Goal: Task Accomplishment & Management: Complete application form

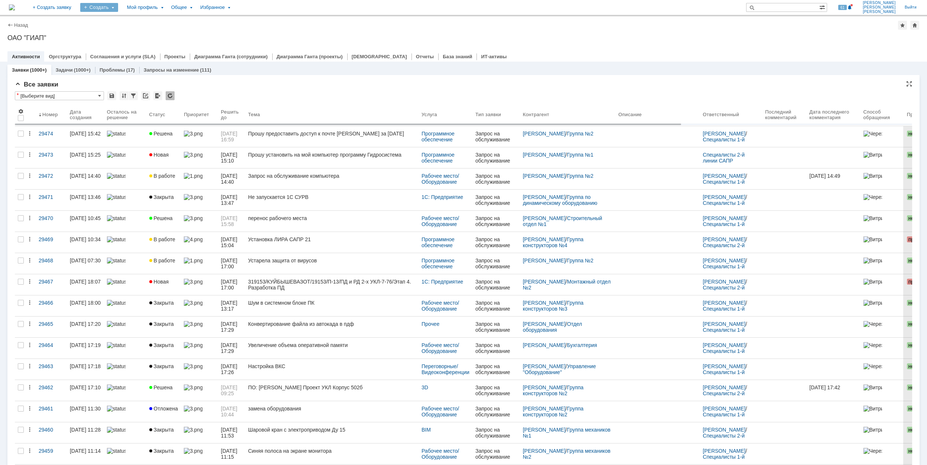
click at [118, 6] on div "Создать" at bounding box center [99, 7] width 38 height 9
click at [137, 45] on link "Заявка" at bounding box center [110, 46] width 56 height 9
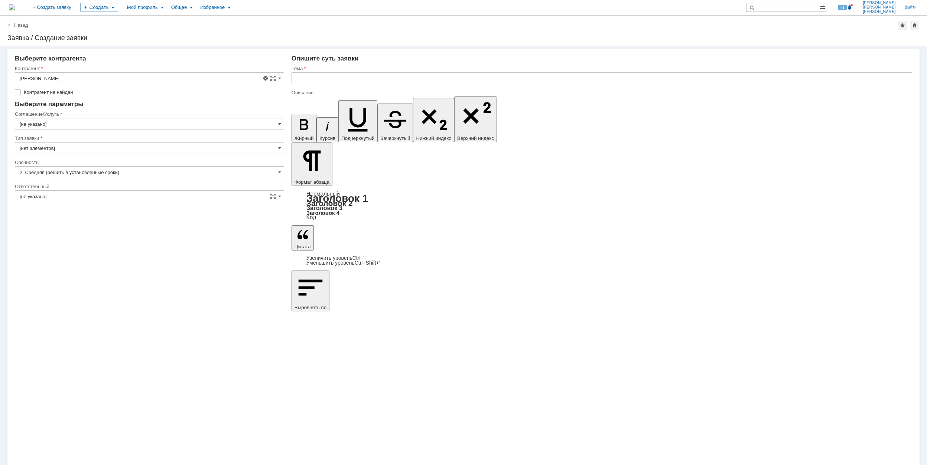
type input "[не указано]"
click at [112, 76] on input "[не указано]" at bounding box center [149, 78] width 269 height 12
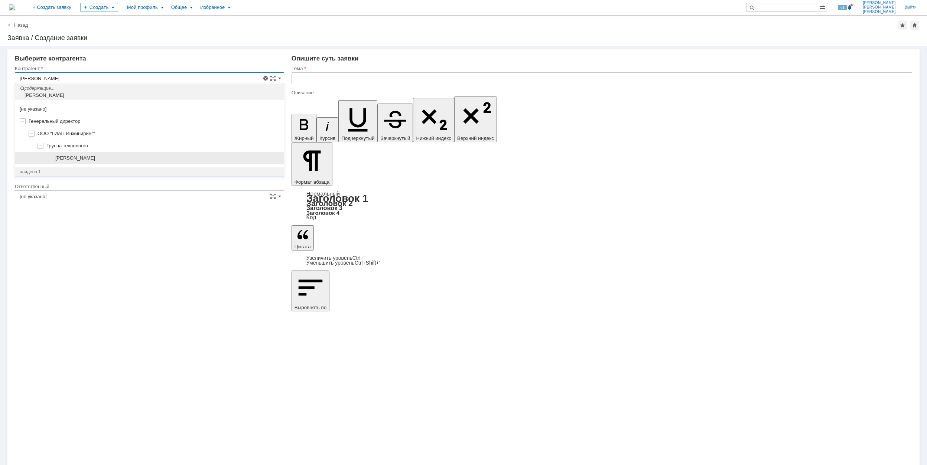
click at [99, 154] on div "[PERSON_NAME]" at bounding box center [149, 158] width 268 height 12
type input "[PERSON_NAME]"
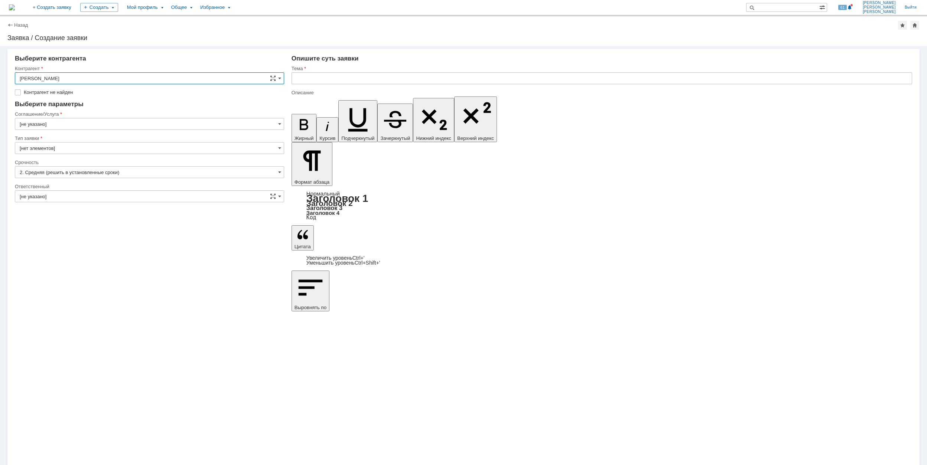
type input "[GEOGRAPHIC_DATA]"
click at [75, 114] on input "[GEOGRAPHIC_DATA]" at bounding box center [149, 113] width 269 height 12
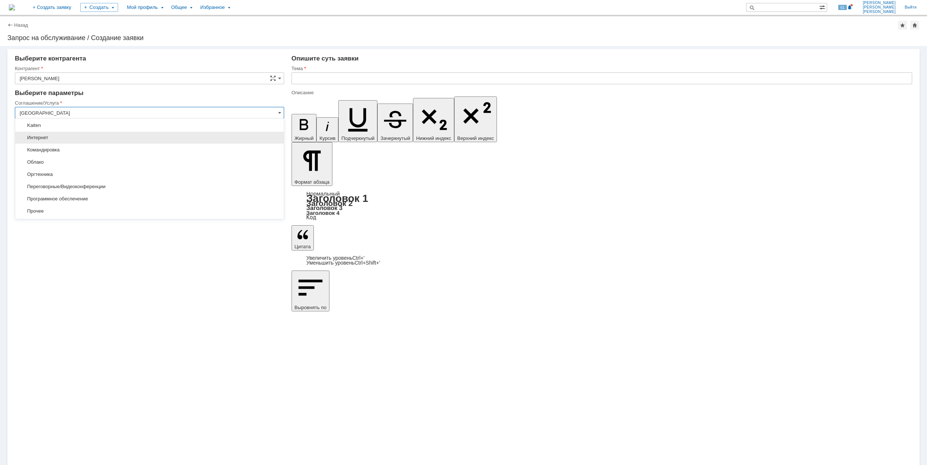
scroll to position [369, 0]
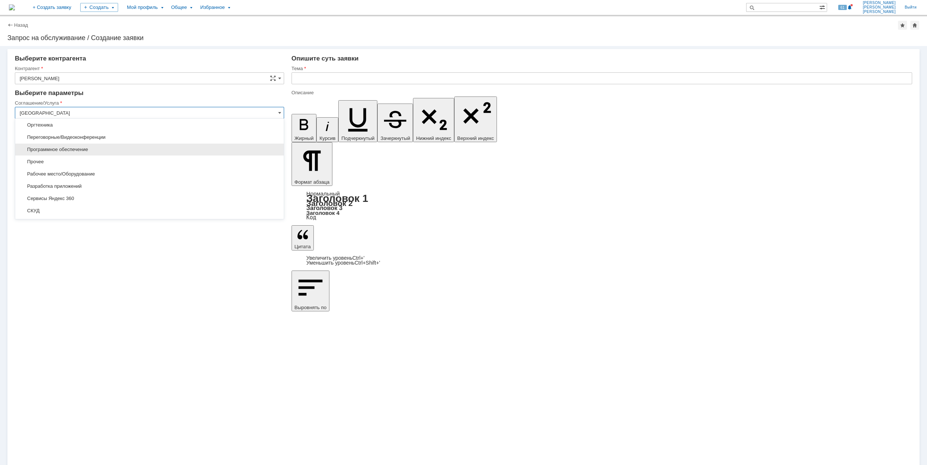
click at [121, 153] on span "Программное обеспечение" at bounding box center [150, 150] width 260 height 6
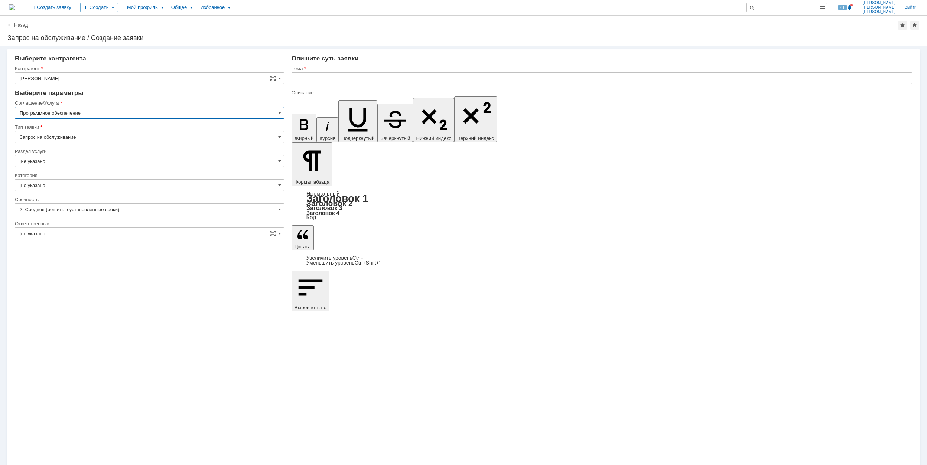
type input "Программное обеспечение"
click at [82, 158] on input "[не указано]" at bounding box center [149, 161] width 269 height 12
click at [101, 141] on input "Запрос на обслуживание" at bounding box center [149, 137] width 269 height 12
type input "[не указано]"
click at [101, 162] on span "Запрос на обслуживание" at bounding box center [150, 163] width 260 height 6
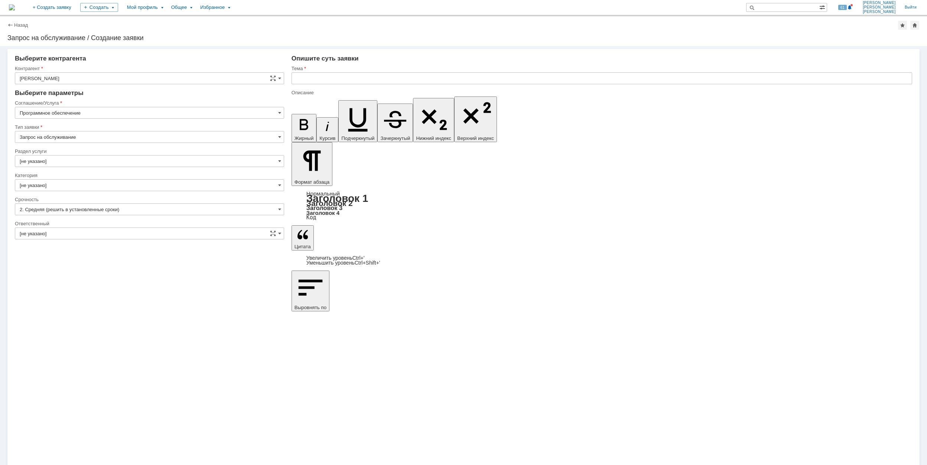
type input "Запрос на обслуживание"
click at [86, 162] on input "[не указано]" at bounding box center [149, 161] width 269 height 12
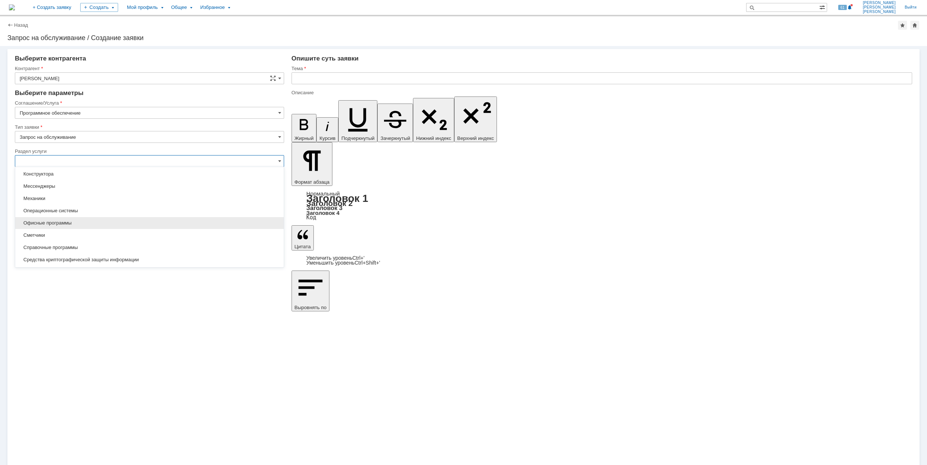
click at [81, 225] on span "Офисные программы" at bounding box center [150, 223] width 260 height 6
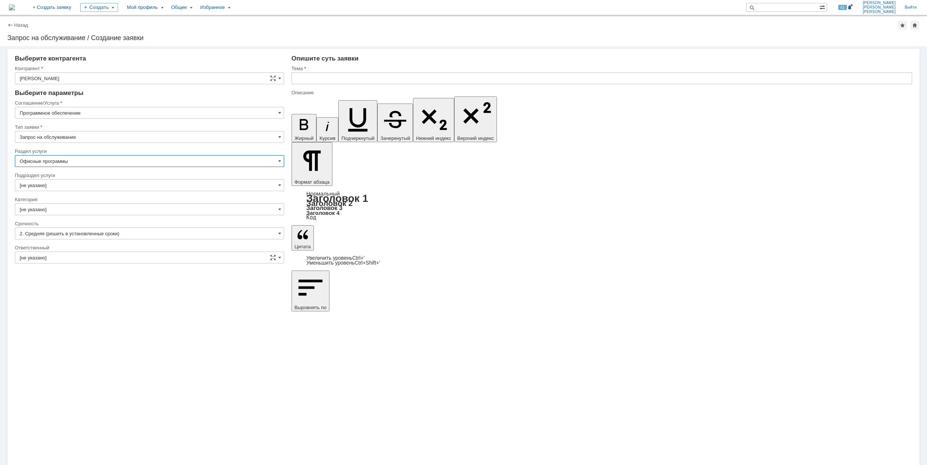
type input "Офисные программы"
click at [91, 183] on input "[не указано]" at bounding box center [149, 185] width 269 height 12
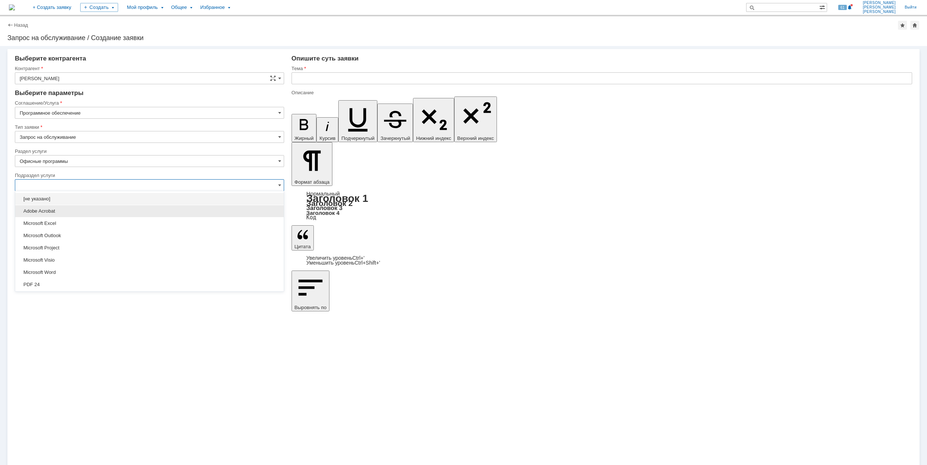
click at [86, 209] on span "Adobe Acrobat" at bounding box center [150, 211] width 260 height 6
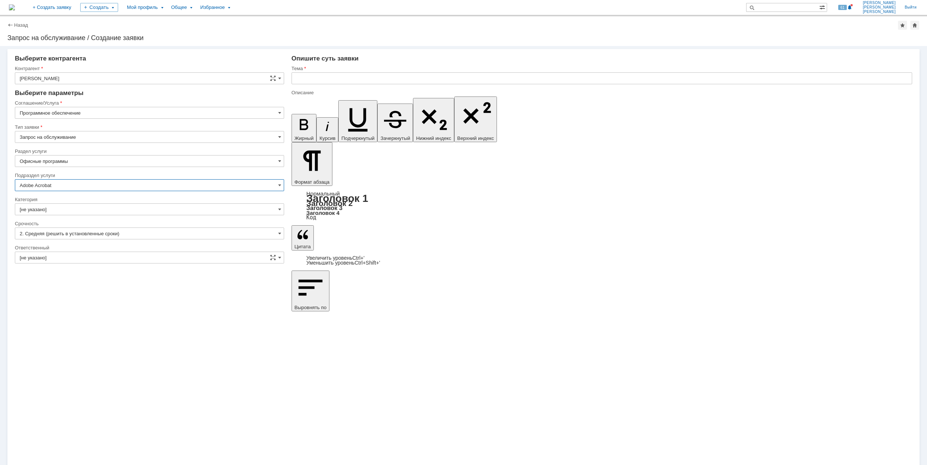
type input "Adobe Acrobat"
click at [90, 254] on input "[не указано]" at bounding box center [149, 258] width 269 height 12
click at [52, 335] on span "[PERSON_NAME]" at bounding box center [150, 332] width 260 height 6
type input "[PERSON_NAME]"
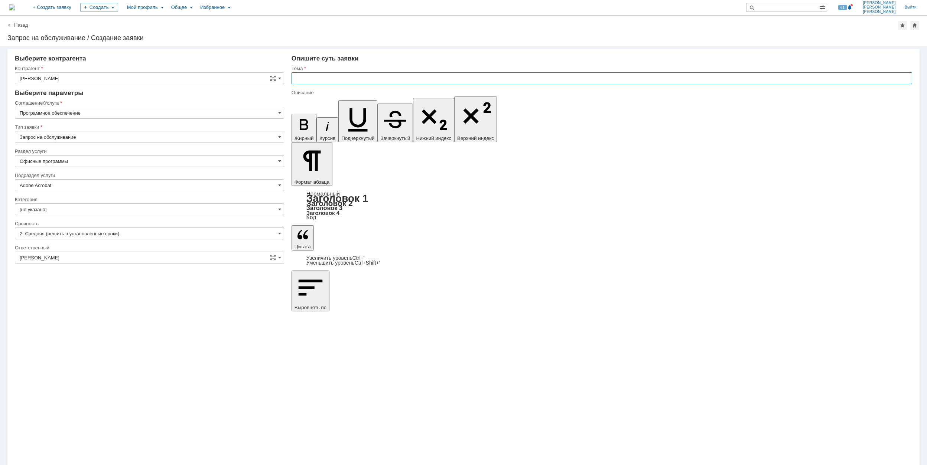
click at [433, 81] on input "text" at bounding box center [601, 78] width 620 height 12
type input "Установка по"
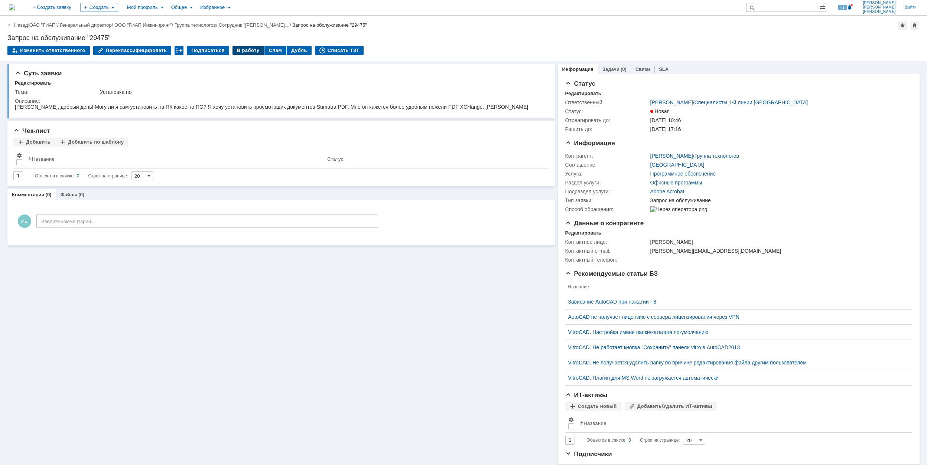
click at [238, 49] on div "В работу" at bounding box center [248, 50] width 32 height 9
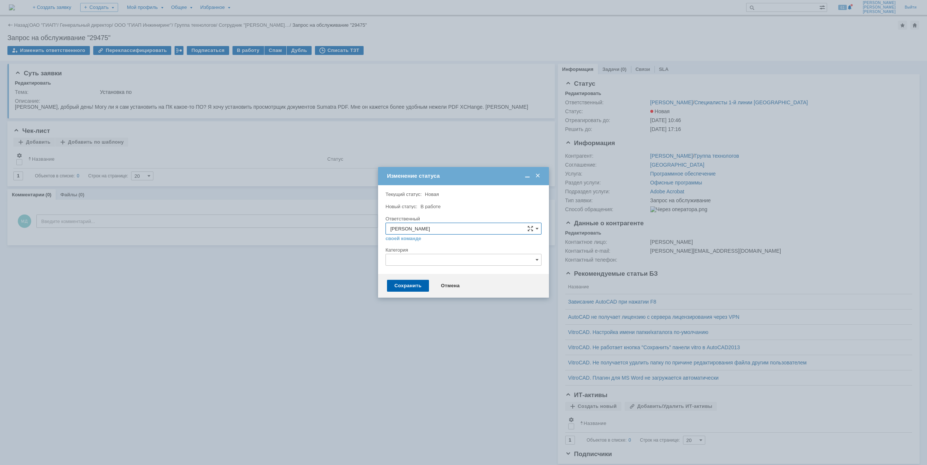
click at [413, 265] on input "text" at bounding box center [463, 260] width 156 height 12
click at [448, 321] on span "Adobe Acrobat" at bounding box center [463, 322] width 146 height 6
type input "Adobe Acrobat"
click at [419, 286] on div "Сохранить" at bounding box center [408, 286] width 42 height 12
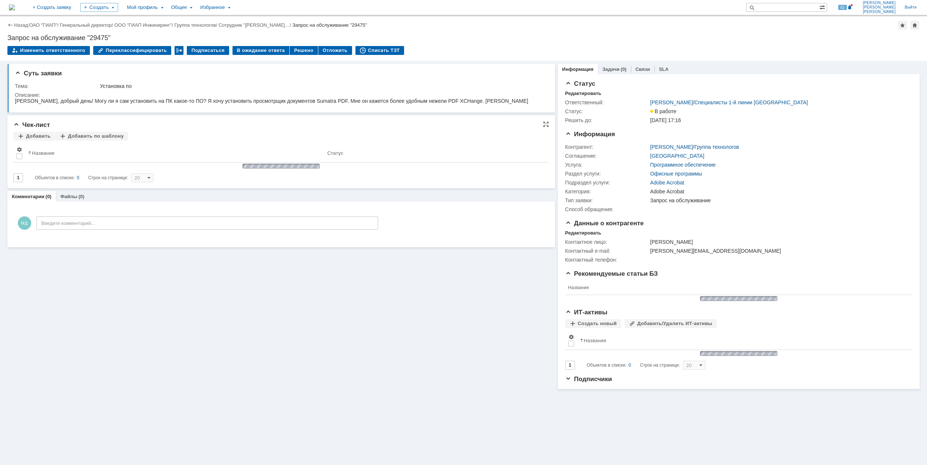
scroll to position [0, 0]
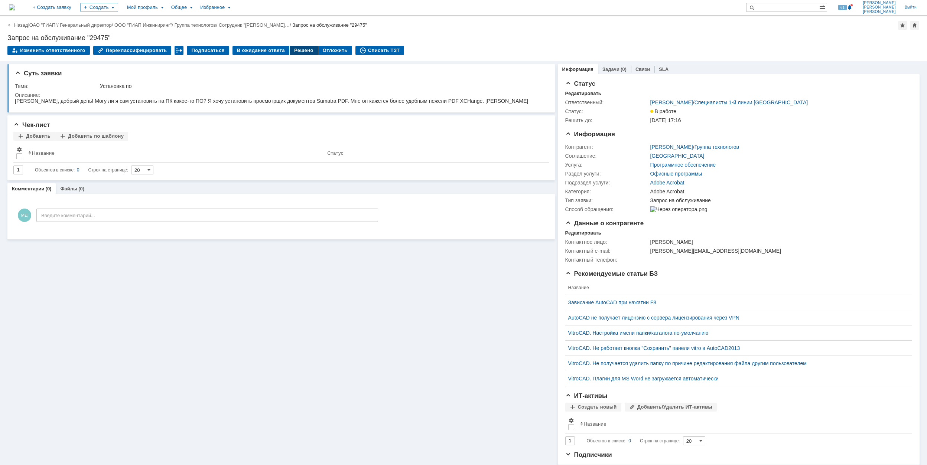
click at [290, 50] on div "Решено" at bounding box center [304, 50] width 28 height 9
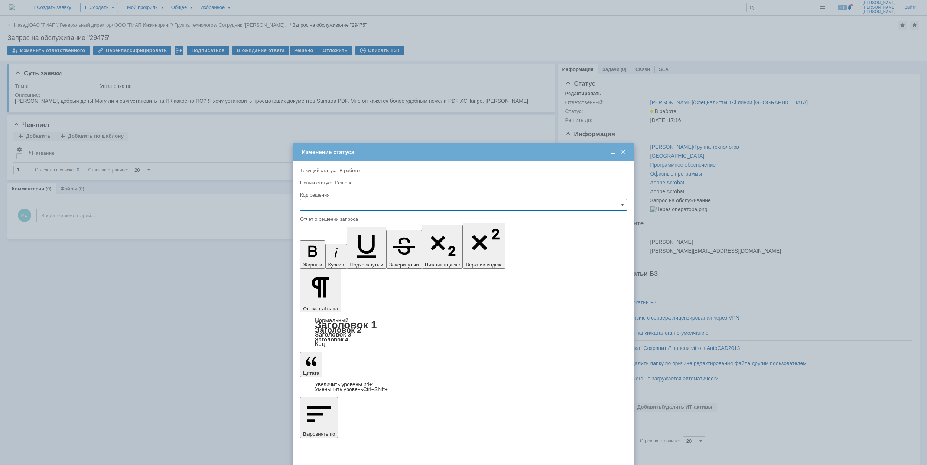
click at [380, 205] on input "text" at bounding box center [463, 205] width 327 height 12
click at [336, 253] on span "Решено" at bounding box center [463, 255] width 317 height 6
type input "Решено"
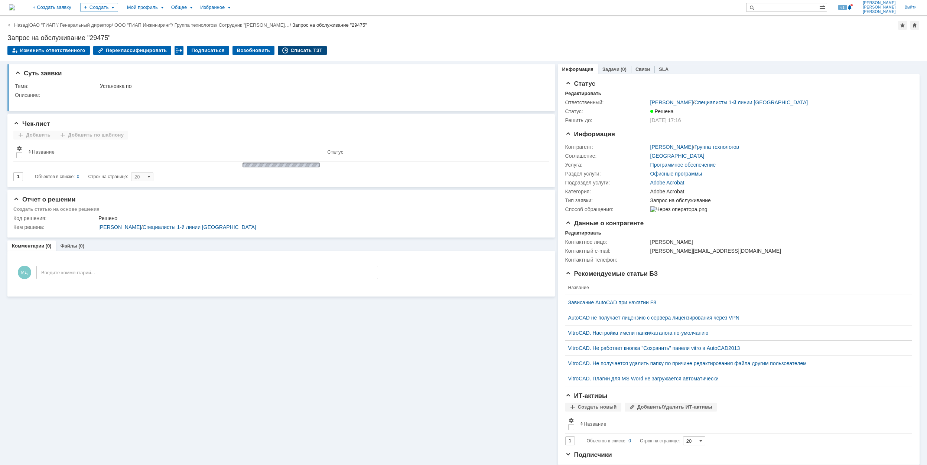
click at [301, 50] on div "Списать ТЗТ" at bounding box center [302, 50] width 49 height 9
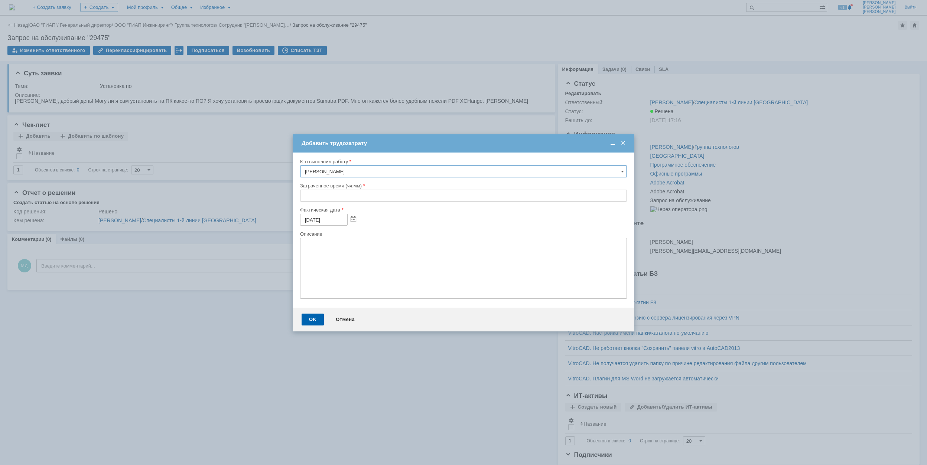
click at [303, 197] on input "text" at bounding box center [463, 196] width 327 height 12
type input "00:30"
click at [314, 321] on div "OK" at bounding box center [312, 320] width 22 height 12
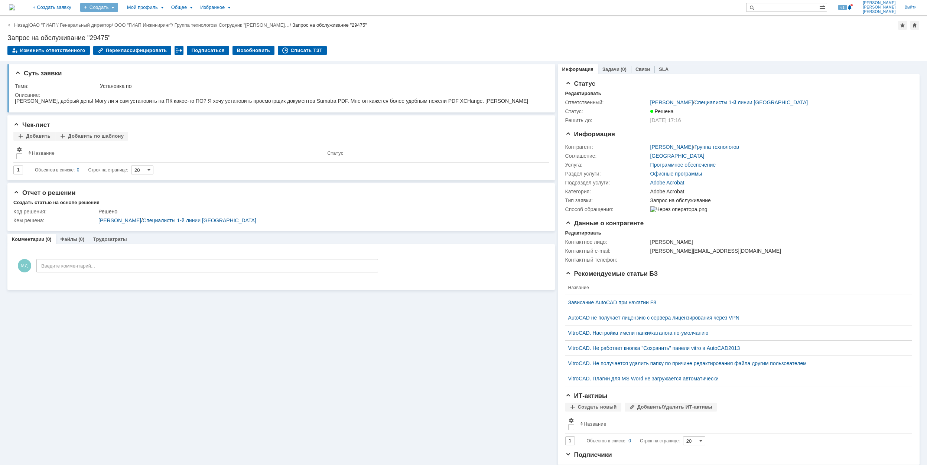
click at [118, 8] on div "Создать" at bounding box center [99, 7] width 38 height 9
click at [138, 46] on link "Заявка" at bounding box center [110, 46] width 56 height 9
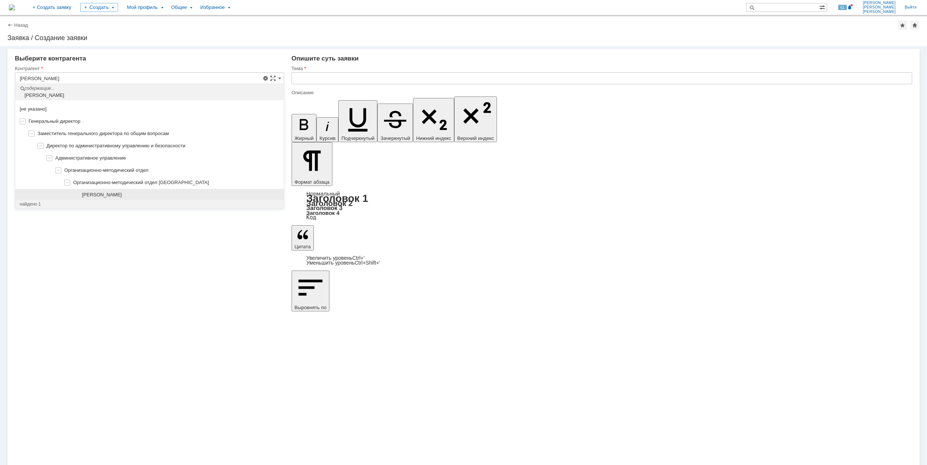
click at [167, 190] on div "[PERSON_NAME]" at bounding box center [149, 195] width 268 height 12
type input "[PERSON_NAME]"
type input "[GEOGRAPHIC_DATA]"
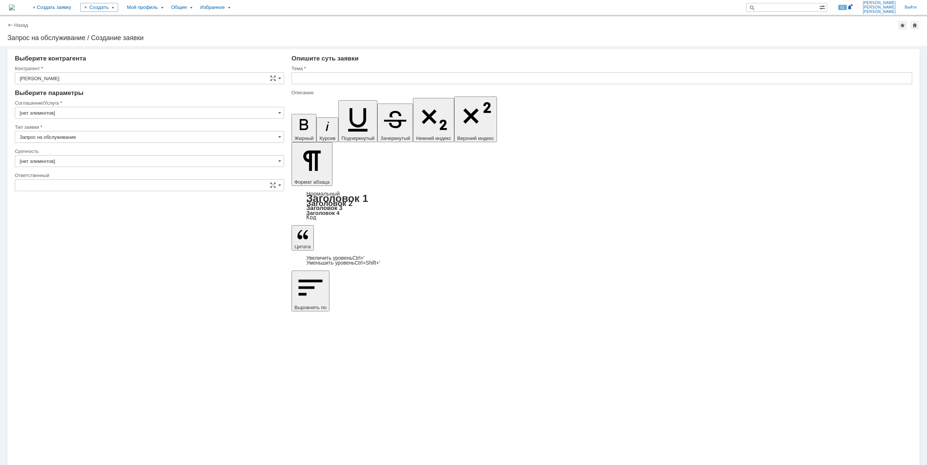
type input "[GEOGRAPHIC_DATA]"
type input "2. Средняя (решить в установленные сроки)"
type input "[не указано]"
type input "[нет элементов]"
click at [76, 109] on input "[GEOGRAPHIC_DATA]" at bounding box center [149, 113] width 269 height 12
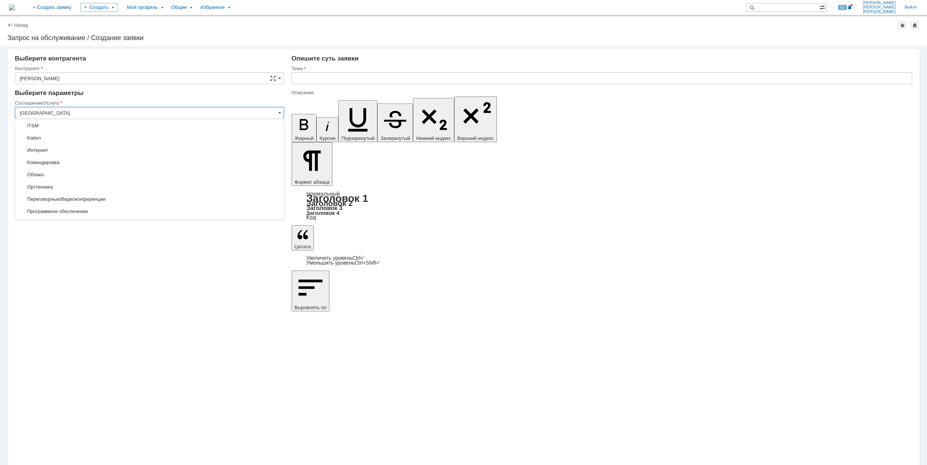
scroll to position [149, 0]
click at [121, 162] on span "Программное обеспечение" at bounding box center [150, 162] width 260 height 6
type input "Программное обеспечение"
click at [79, 160] on input "[не указано]" at bounding box center [149, 161] width 269 height 12
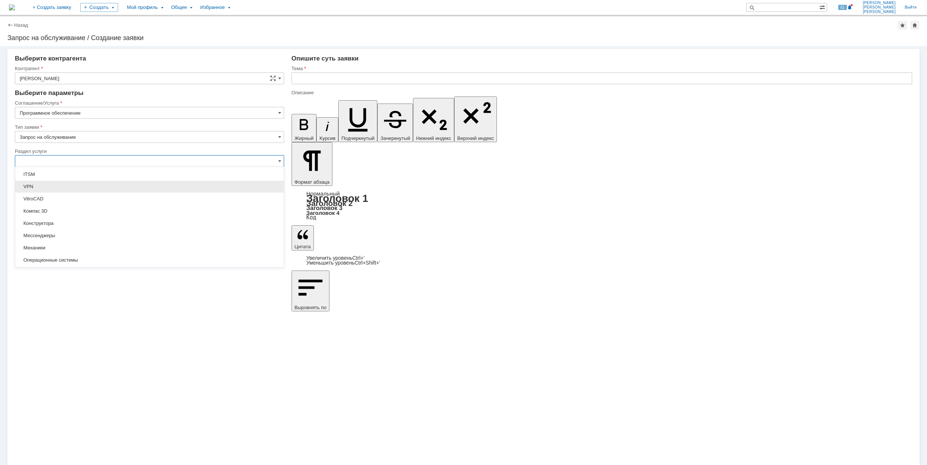
scroll to position [99, 0]
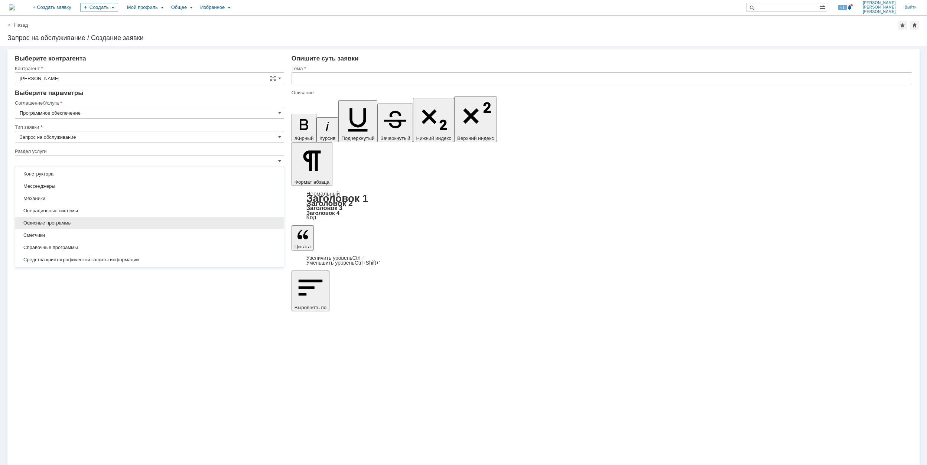
click at [125, 220] on div "Офисные программы" at bounding box center [149, 223] width 268 height 12
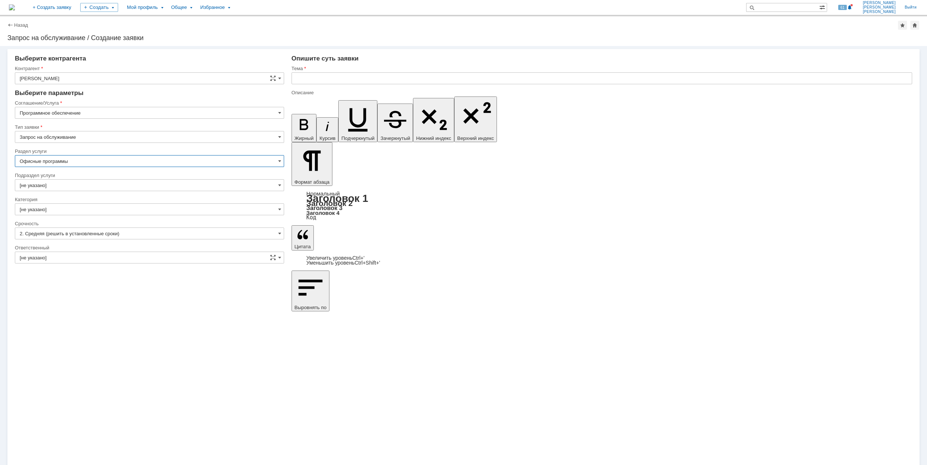
type input "Офисные программы"
click at [78, 185] on input "[не указано]" at bounding box center [149, 185] width 269 height 12
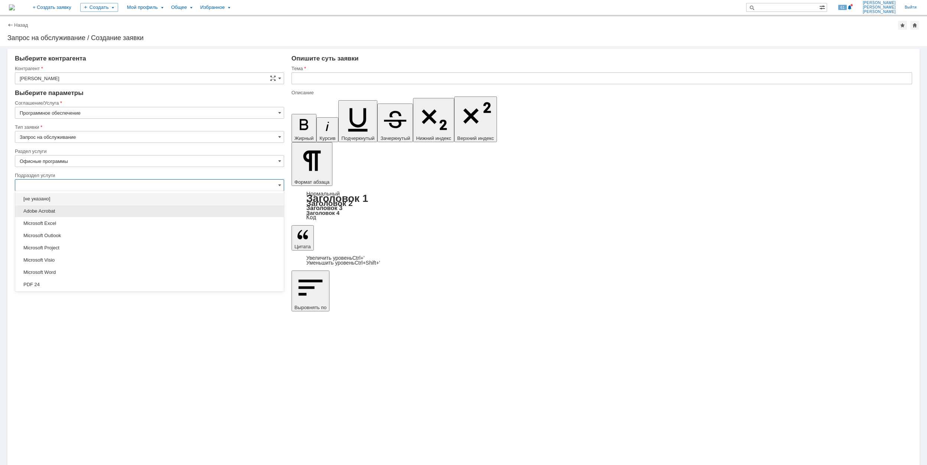
click at [85, 209] on span "Adobe Acrobat" at bounding box center [150, 211] width 260 height 6
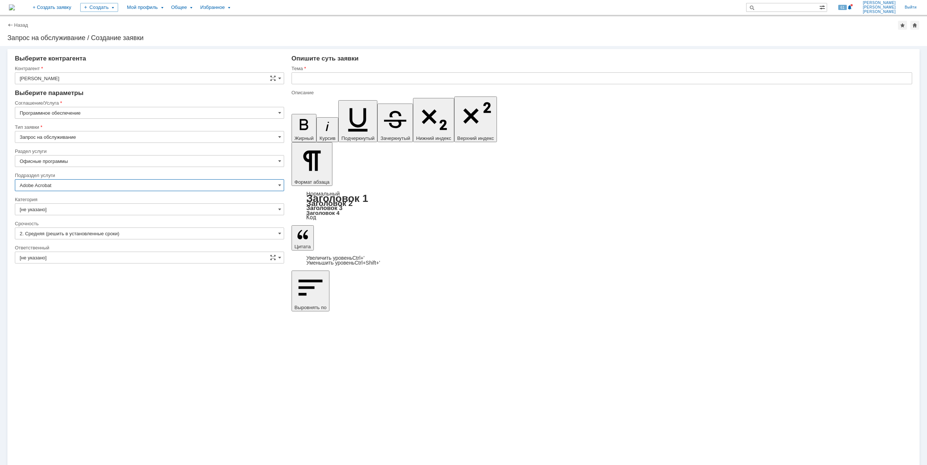
type input "Adobe Acrobat"
click at [87, 212] on input "[не указано]" at bounding box center [149, 209] width 269 height 12
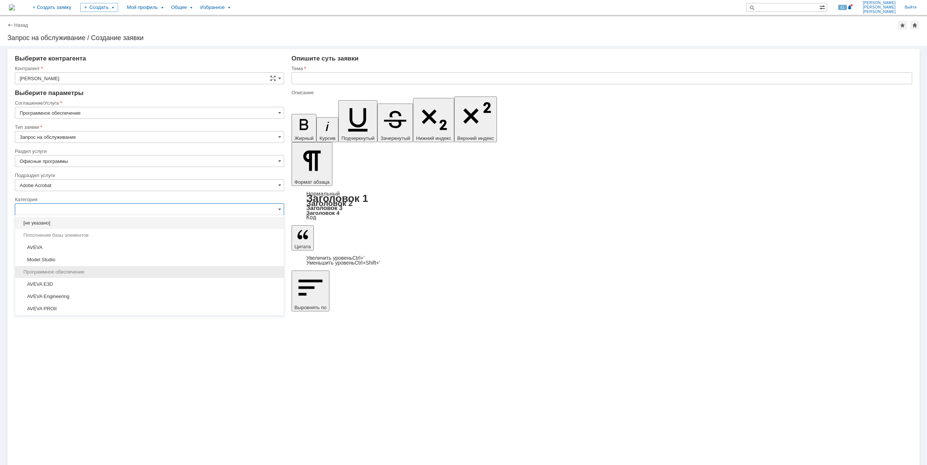
scroll to position [49, 0]
click at [125, 269] on div "Adobe Acrobat" at bounding box center [149, 272] width 268 height 12
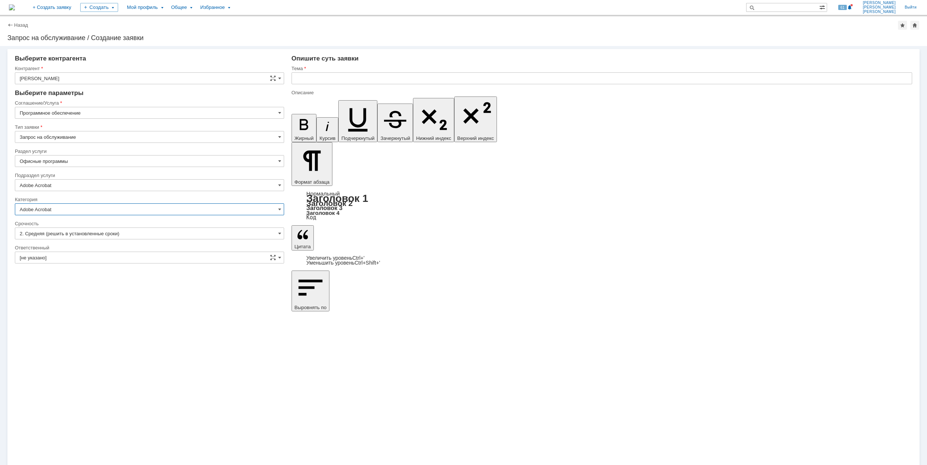
type input "Adobe Acrobat"
click at [120, 261] on input "[не указано]" at bounding box center [149, 258] width 269 height 12
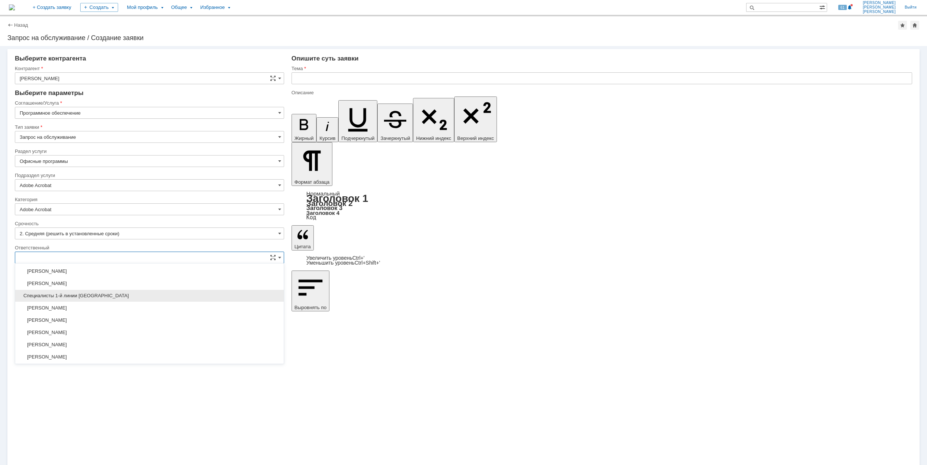
scroll to position [270, 0]
click at [122, 334] on span "[PERSON_NAME]" at bounding box center [150, 332] width 260 height 6
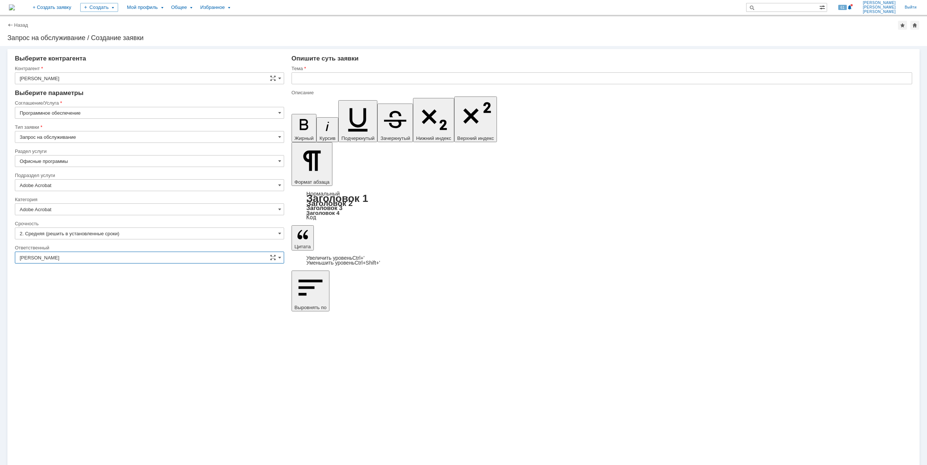
type input "[PERSON_NAME]"
click at [322, 77] on input "text" at bounding box center [601, 78] width 620 height 12
type input "Ф"
drag, startPoint x: 322, startPoint y: 77, endPoint x: 290, endPoint y: 78, distance: 31.9
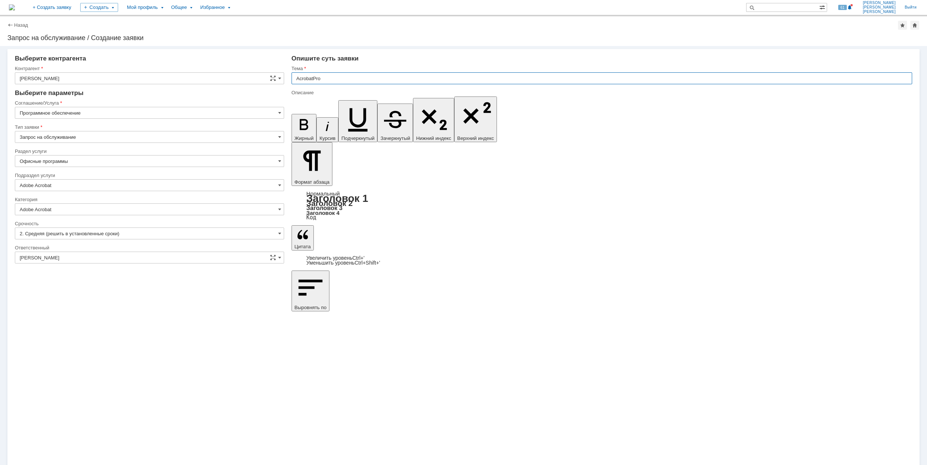
type input "AcrobatPro"
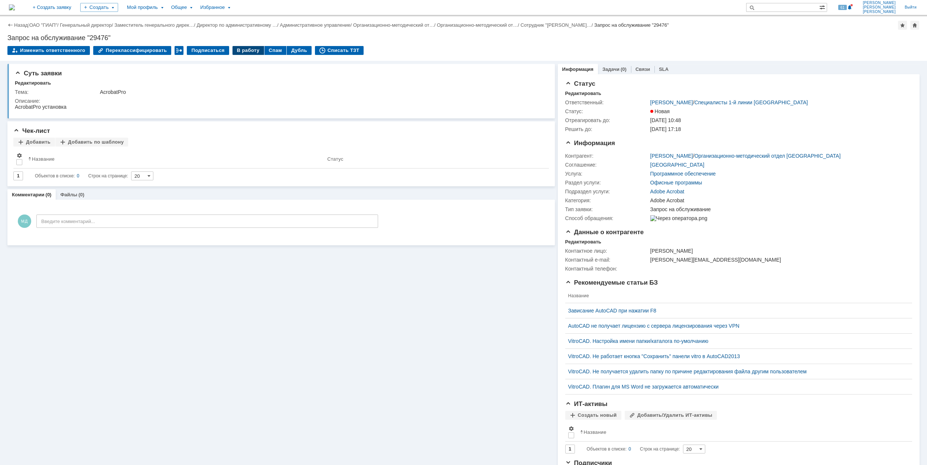
click at [236, 48] on div "В работу" at bounding box center [248, 50] width 32 height 9
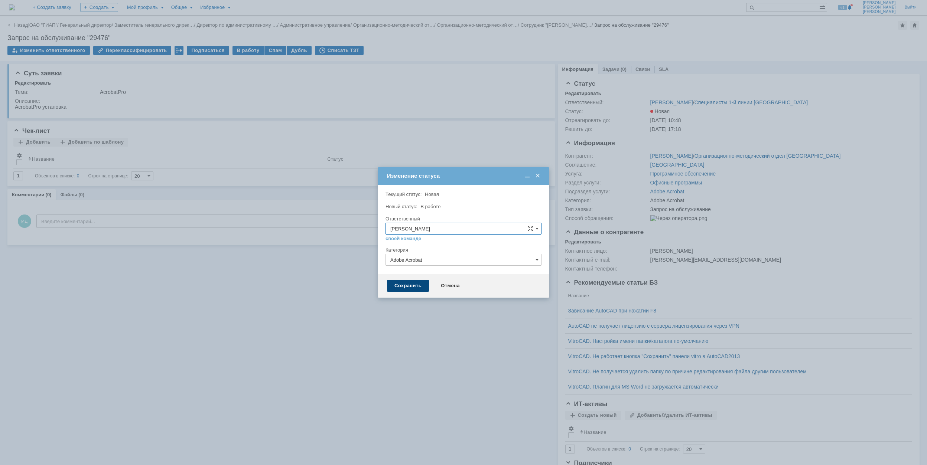
click at [403, 284] on div "Сохранить" at bounding box center [408, 286] width 42 height 12
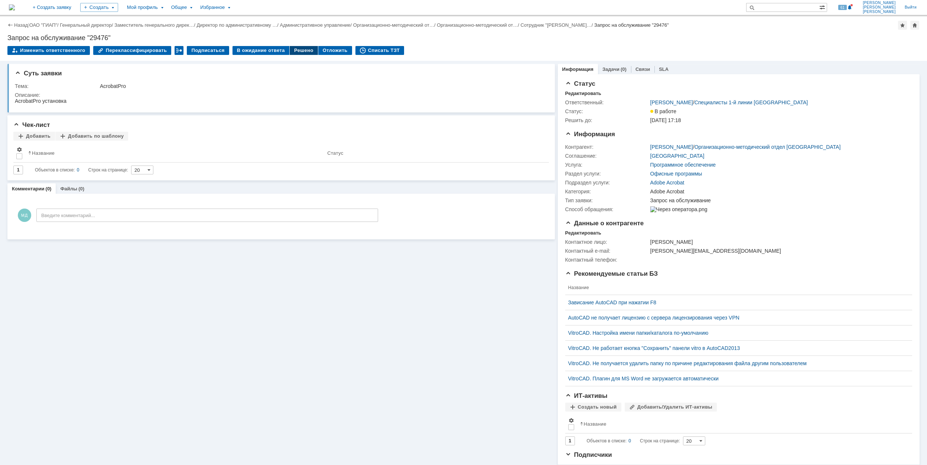
click at [290, 46] on div "Решено" at bounding box center [304, 50] width 28 height 9
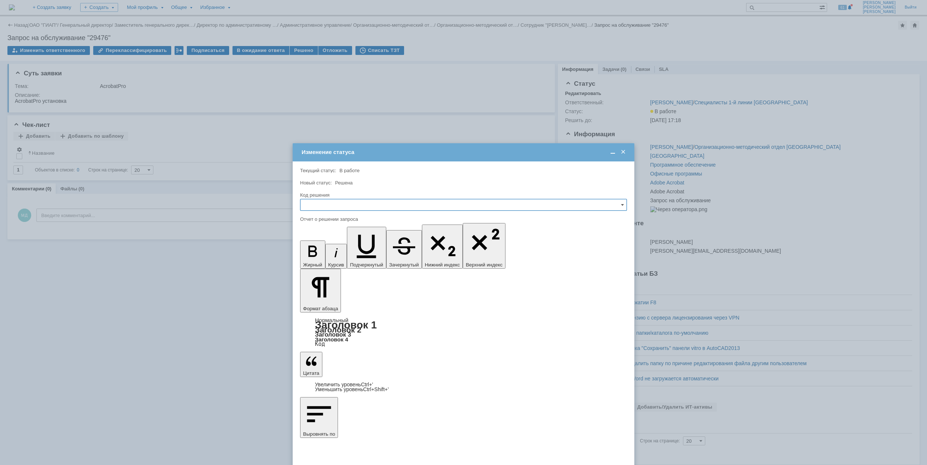
click at [354, 204] on input "text" at bounding box center [463, 205] width 327 height 12
click at [353, 254] on span "Решено" at bounding box center [463, 255] width 317 height 6
type input "Решено"
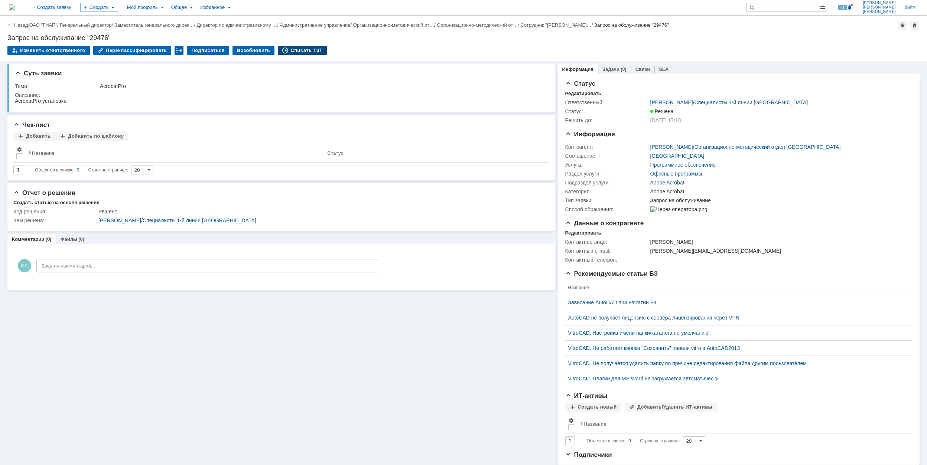
click at [302, 52] on div "Списать ТЗТ" at bounding box center [302, 50] width 49 height 9
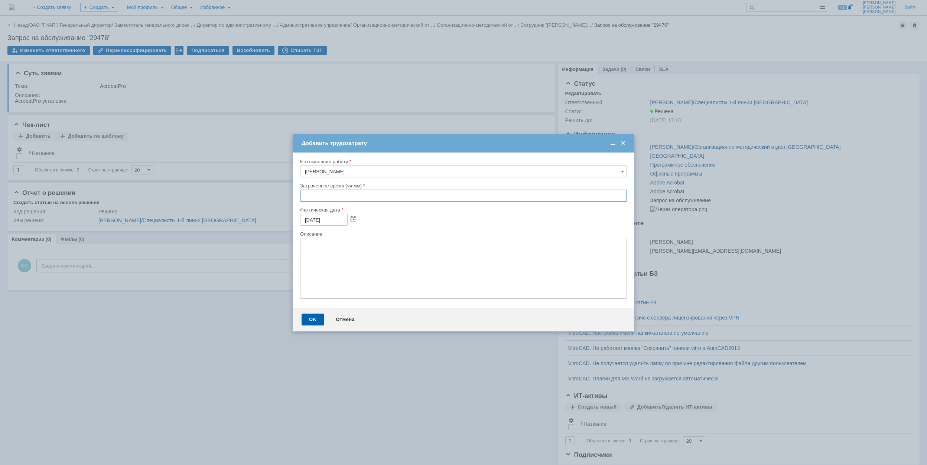
click at [305, 195] on input "text" at bounding box center [463, 196] width 327 height 12
type input "00:30"
click at [312, 317] on div "OK" at bounding box center [312, 320] width 22 height 12
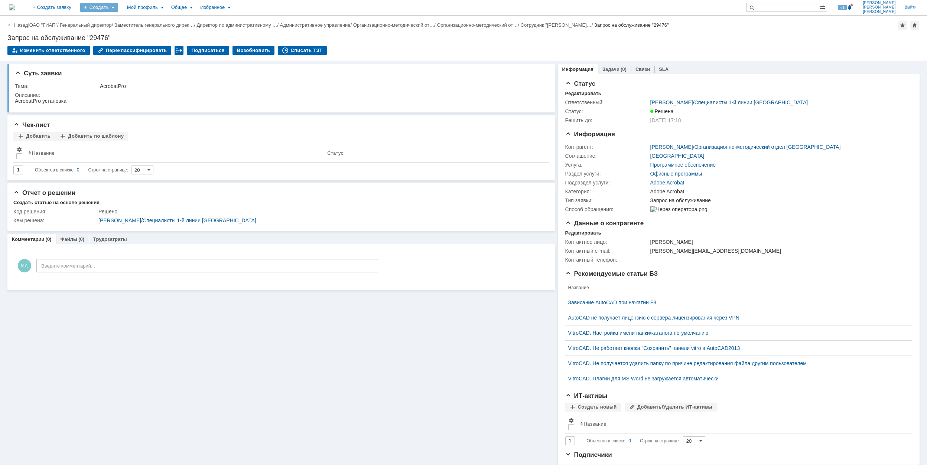
click at [118, 7] on div "Создать" at bounding box center [99, 7] width 38 height 9
click at [138, 47] on link "Заявка" at bounding box center [110, 46] width 56 height 9
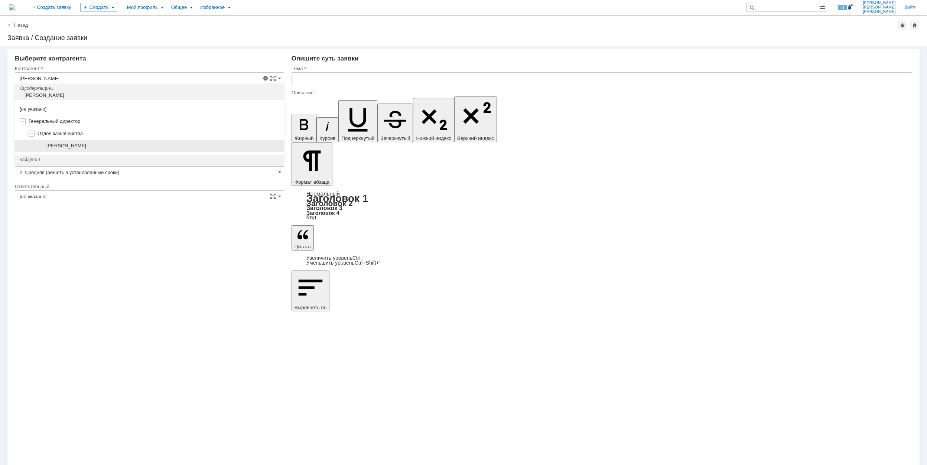
click at [117, 149] on div "[PERSON_NAME]" at bounding box center [162, 146] width 233 height 6
type input "[PERSON_NAME]"
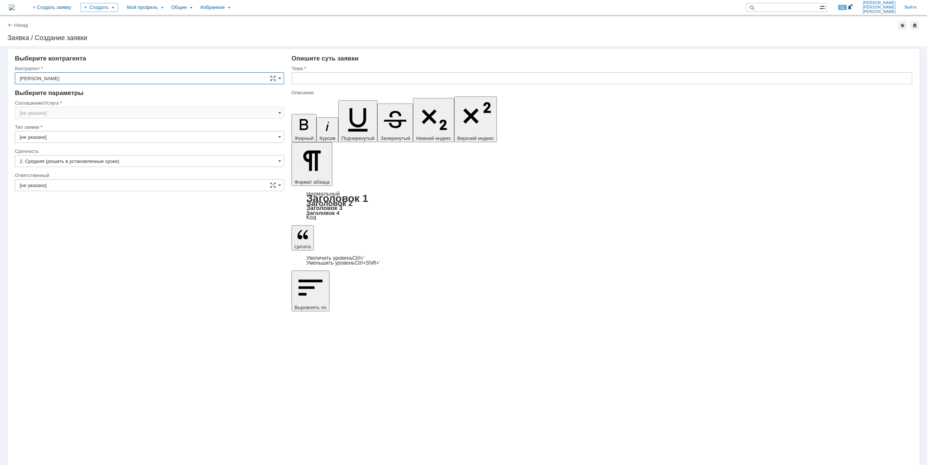
type input "[GEOGRAPHIC_DATA]"
click at [64, 114] on input "[GEOGRAPHIC_DATA]" at bounding box center [149, 113] width 269 height 12
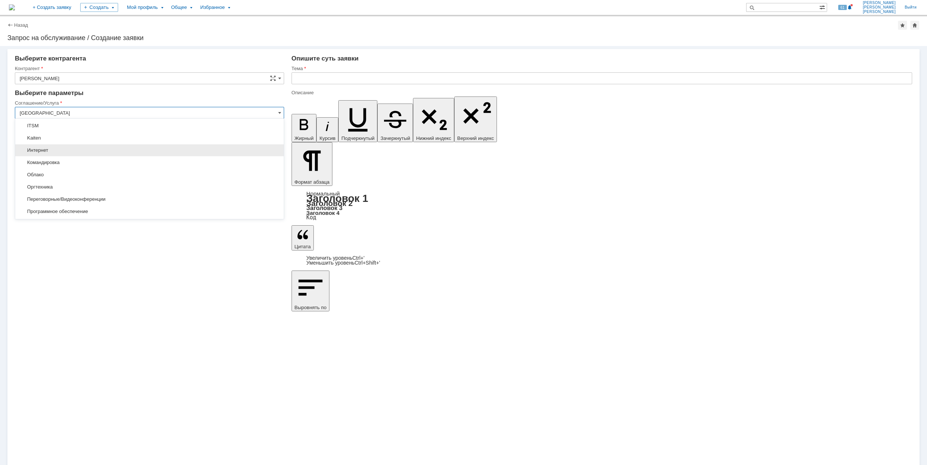
scroll to position [149, 0]
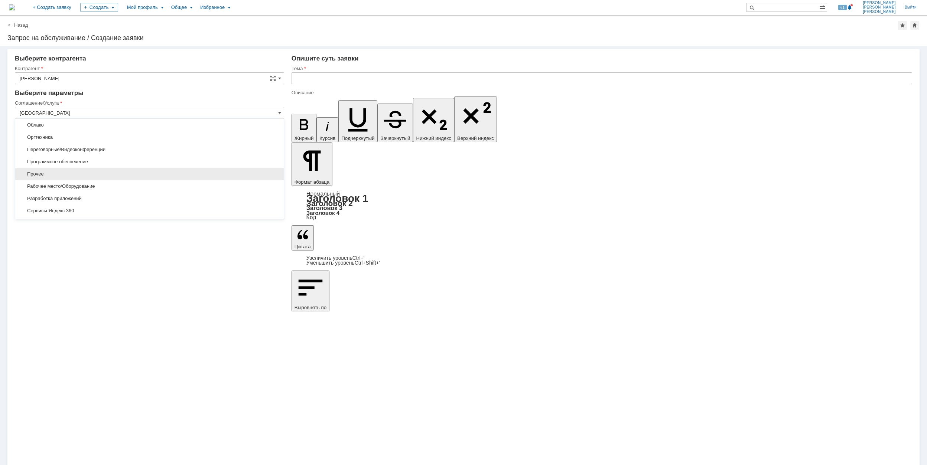
click at [74, 177] on span "Прочее" at bounding box center [150, 174] width 260 height 6
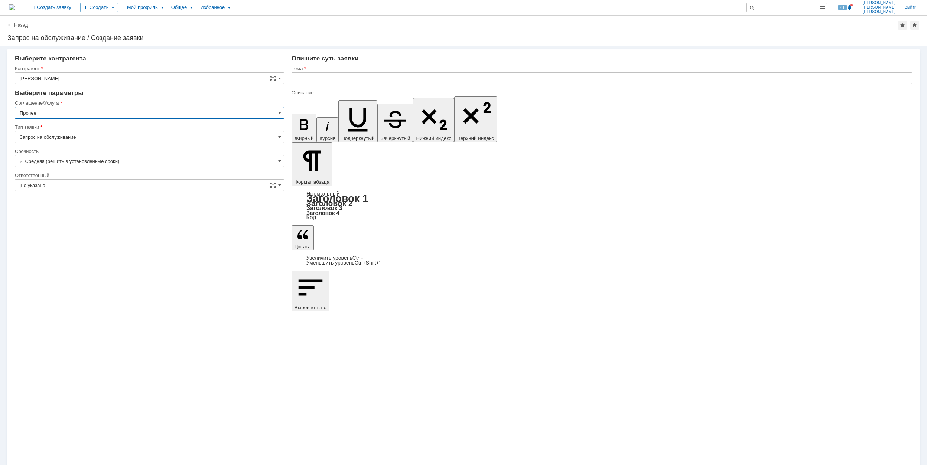
type input "Прочее"
click at [87, 186] on input "[не указано]" at bounding box center [149, 185] width 269 height 12
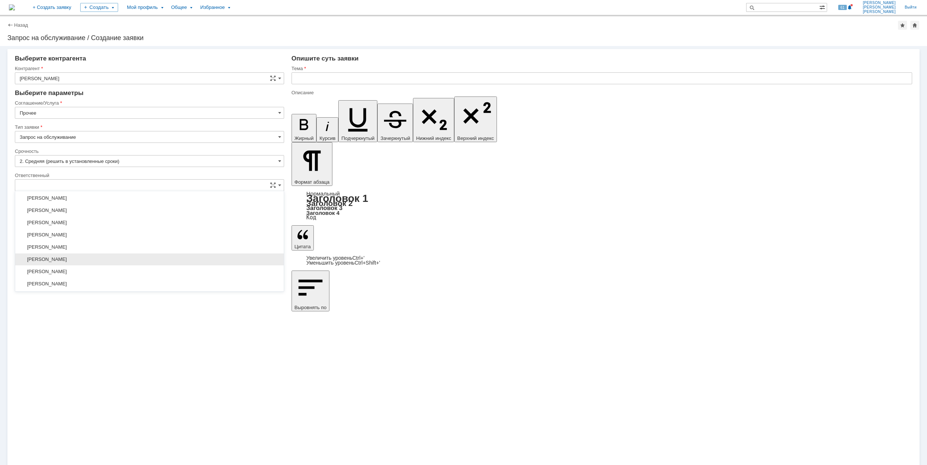
click at [131, 257] on div "[PERSON_NAME]" at bounding box center [149, 260] width 268 height 12
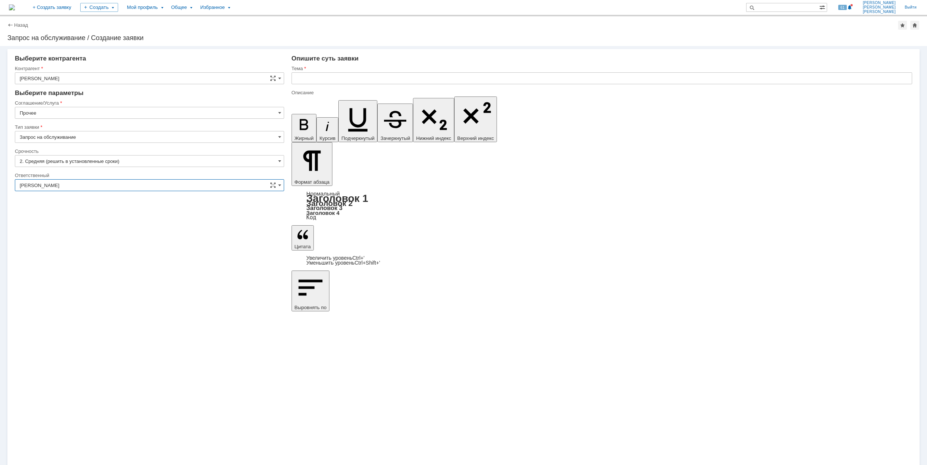
type input "[PERSON_NAME]"
click at [568, 324] on div "Внимание! Выберите контрагента Контрагент [PERSON_NAME] не найден Контрагент не…" at bounding box center [463, 255] width 927 height 419
click at [372, 78] on input "text" at bounding box center [601, 78] width 620 height 12
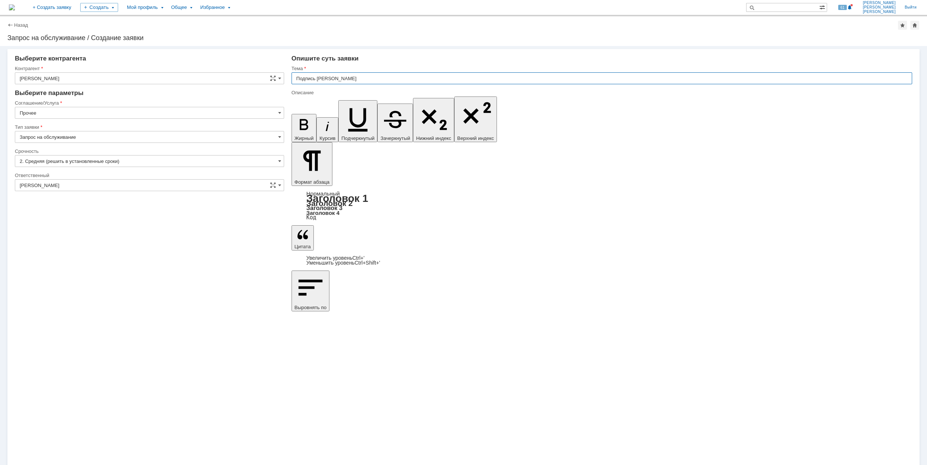
type input "Подпись [PERSON_NAME]"
drag, startPoint x: 377, startPoint y: 3341, endPoint x: 368, endPoint y: 3341, distance: 9.7
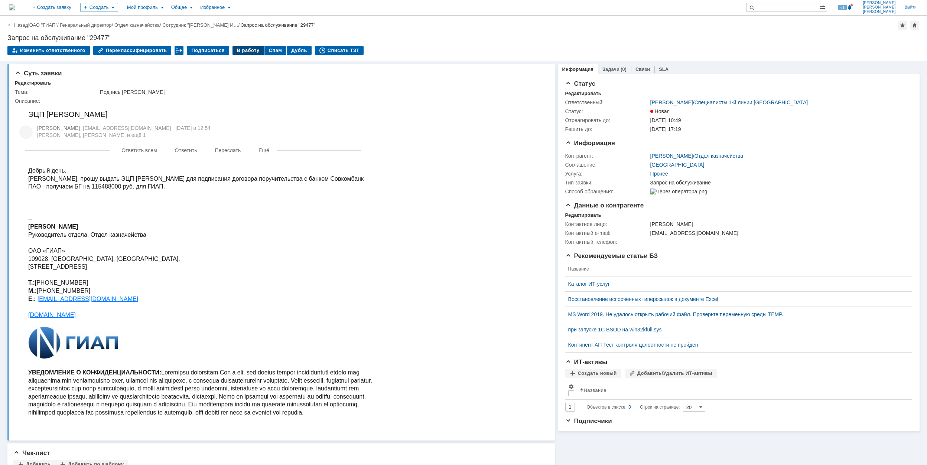
click at [244, 51] on div "В работу" at bounding box center [248, 50] width 32 height 9
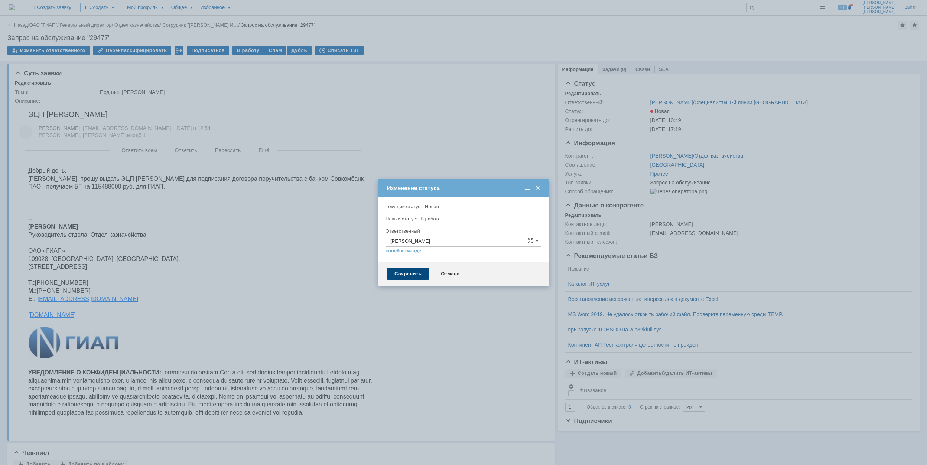
click at [417, 275] on div "Сохранить" at bounding box center [408, 274] width 42 height 12
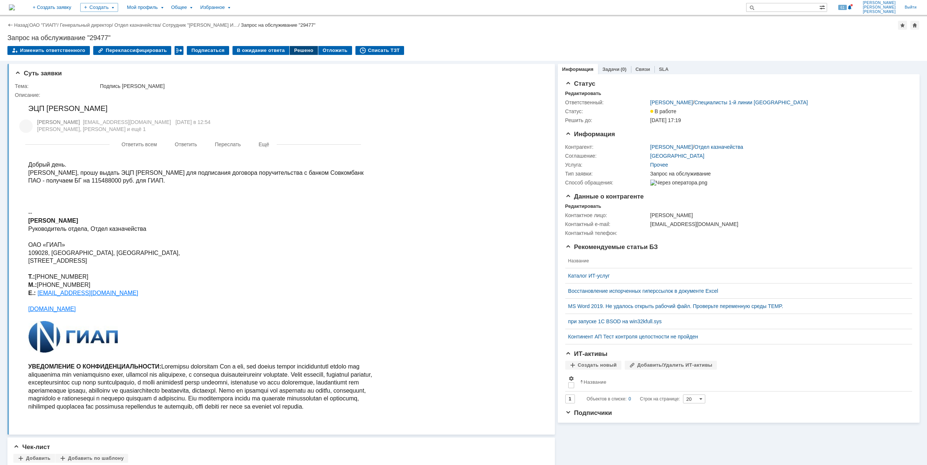
click at [290, 48] on div "Решено" at bounding box center [304, 50] width 28 height 9
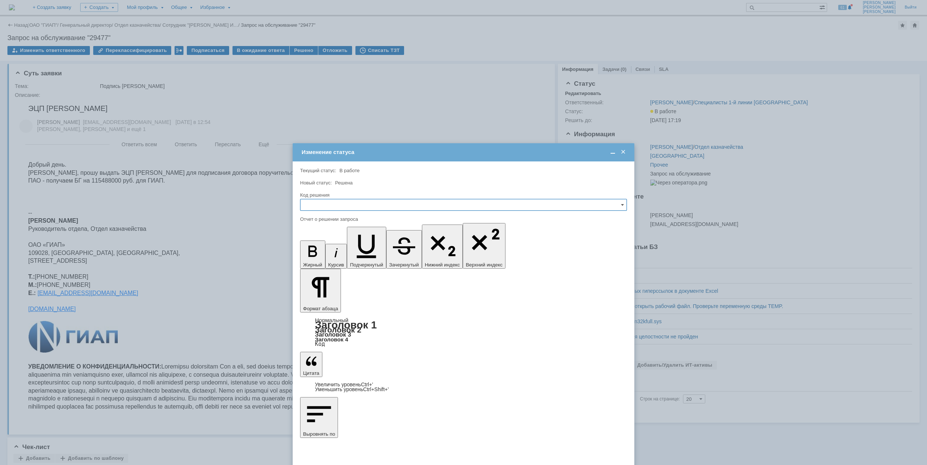
click at [356, 207] on input "text" at bounding box center [463, 205] width 327 height 12
click at [355, 252] on div "Решено" at bounding box center [463, 255] width 326 height 12
type input "Решено"
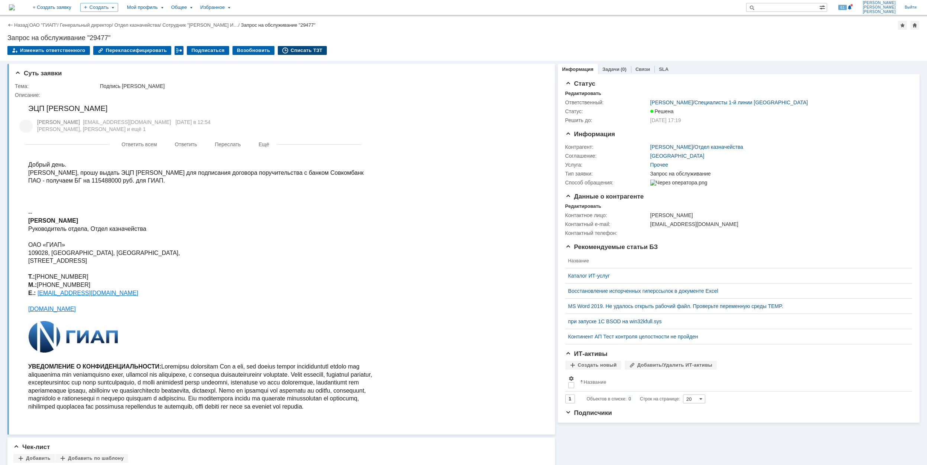
click at [285, 47] on div "Списать ТЗТ" at bounding box center [302, 50] width 49 height 9
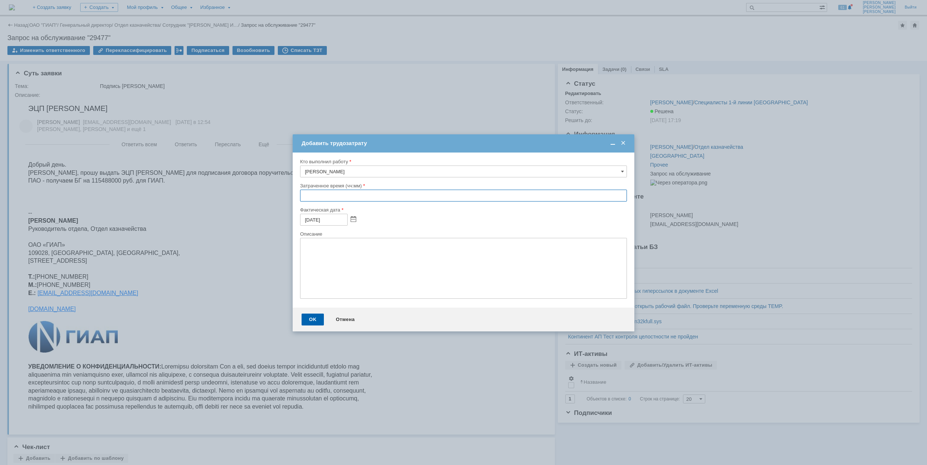
click at [303, 198] on input "text" at bounding box center [463, 196] width 327 height 12
type input "01:00"
click at [312, 322] on div "OK" at bounding box center [312, 320] width 22 height 12
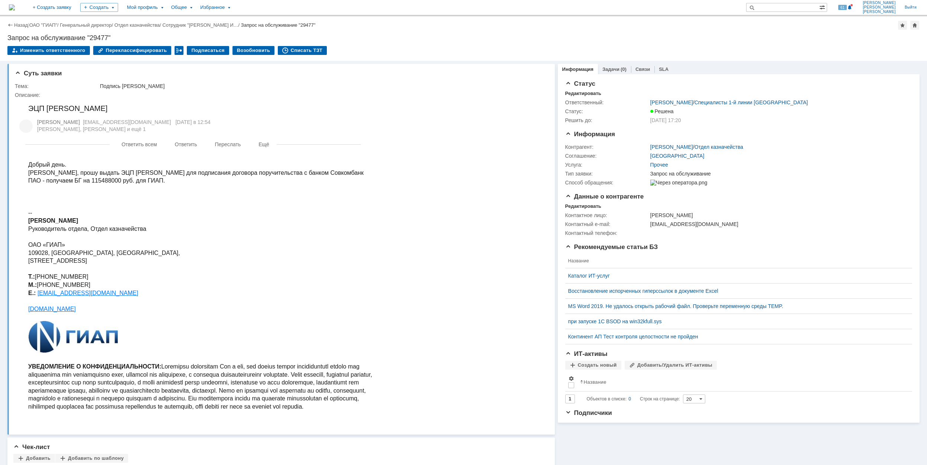
click at [49, 21] on div "Назад | ОАО "ГИАП" / Генеральный директор / Отдел казначейства / Сотрудник "[PE…" at bounding box center [463, 25] width 912 height 9
click at [48, 24] on link "ОАО "ГИАП"" at bounding box center [43, 25] width 28 height 6
